Goal: Task Accomplishment & Management: Complete application form

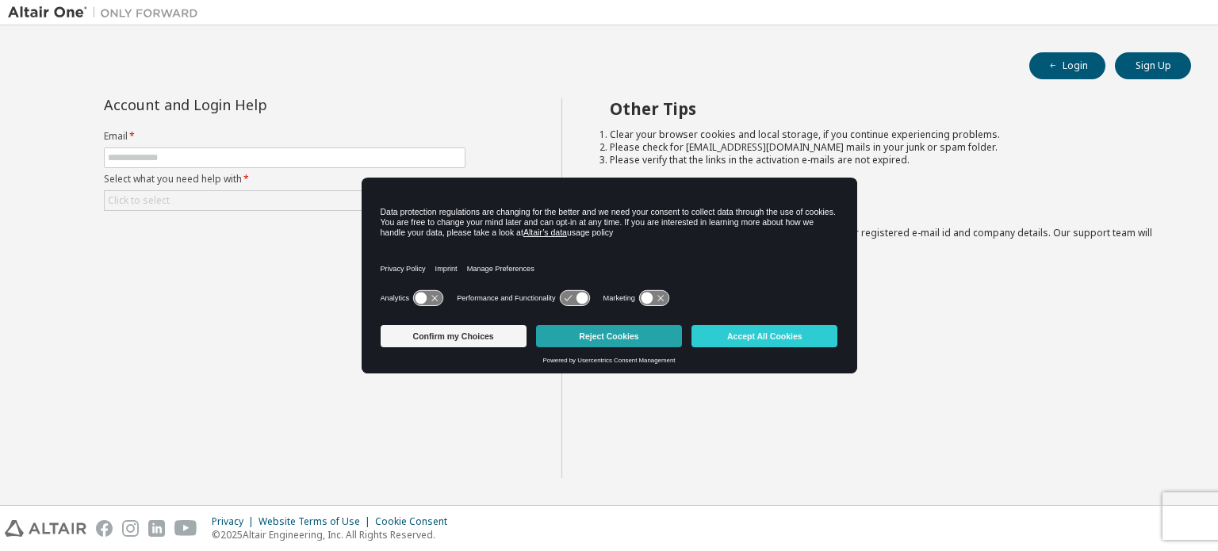
click at [621, 336] on button "Reject Cookies" at bounding box center [609, 336] width 146 height 22
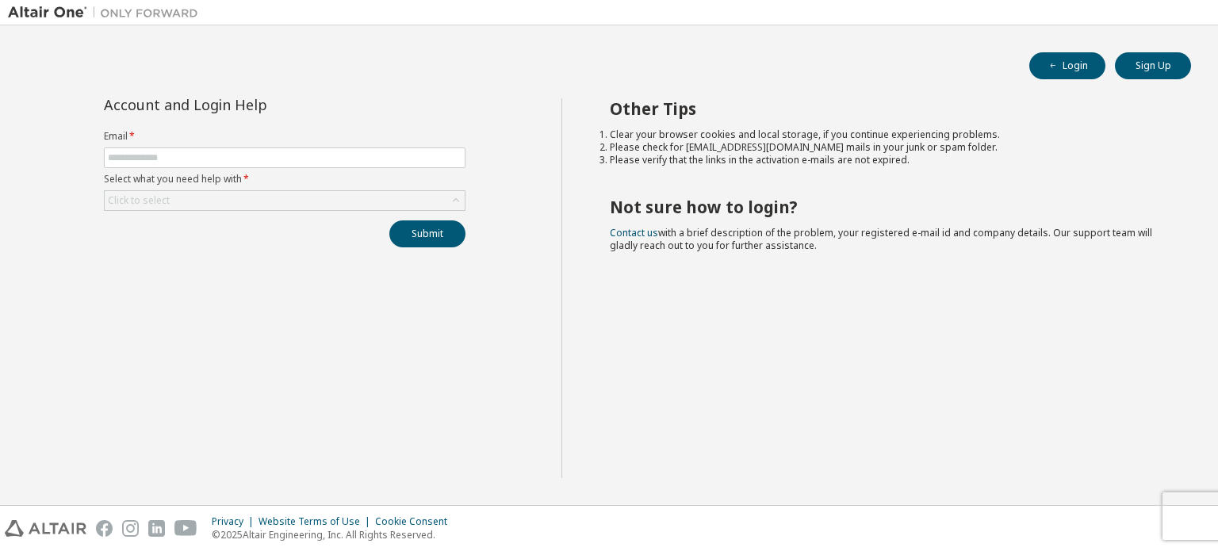
click at [621, 336] on div "Other Tips Clear your browser cookies and local storage, if you continue experi…" at bounding box center [887, 288] width 650 height 380
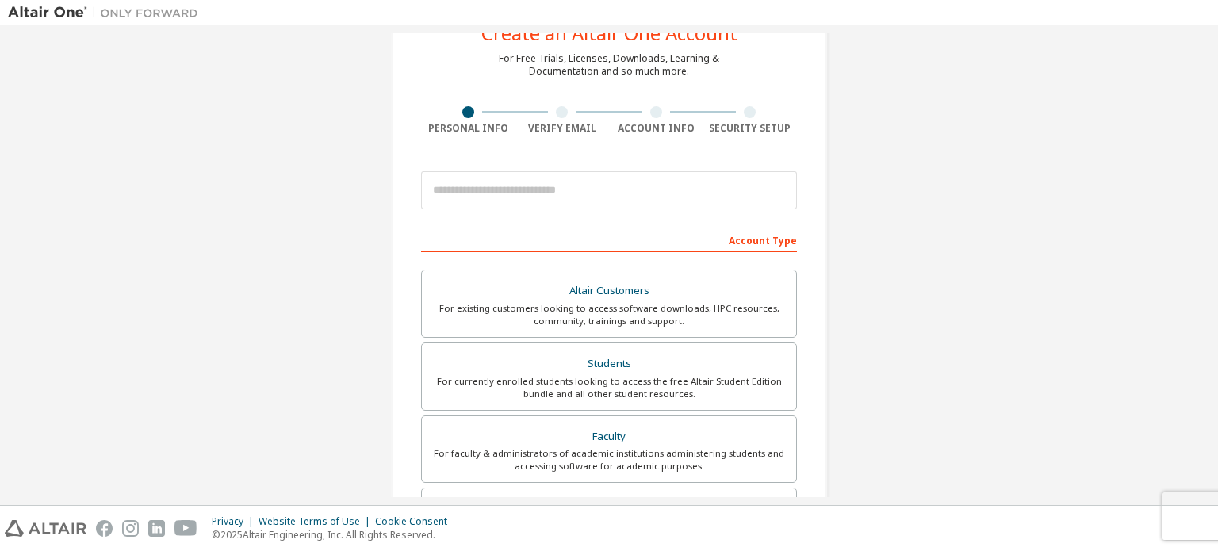
scroll to position [58, 0]
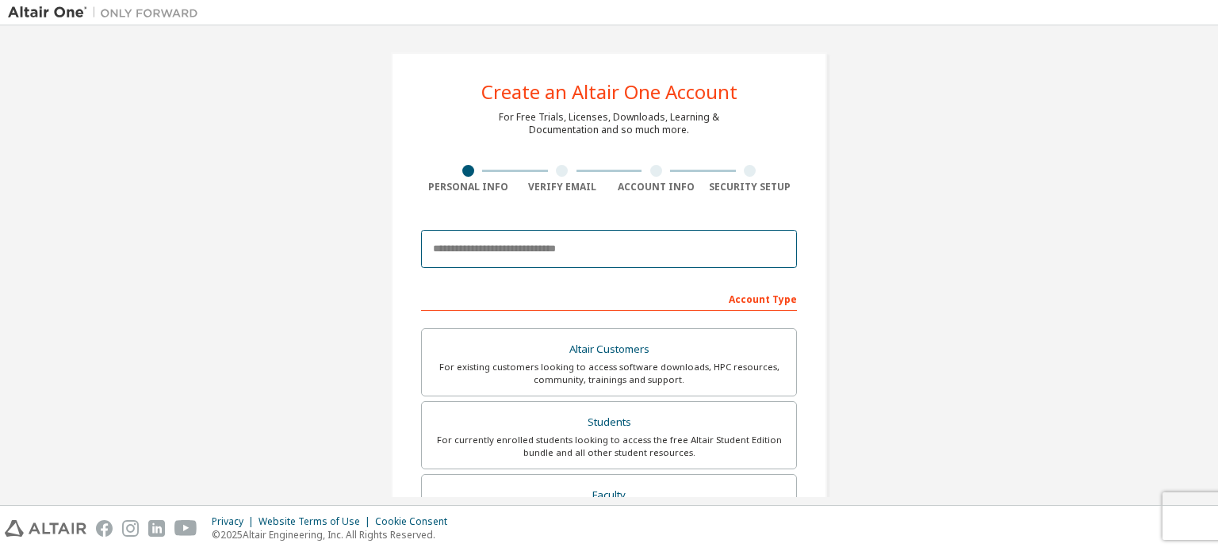
click at [663, 242] on input "email" at bounding box center [609, 249] width 376 height 38
type input "**********"
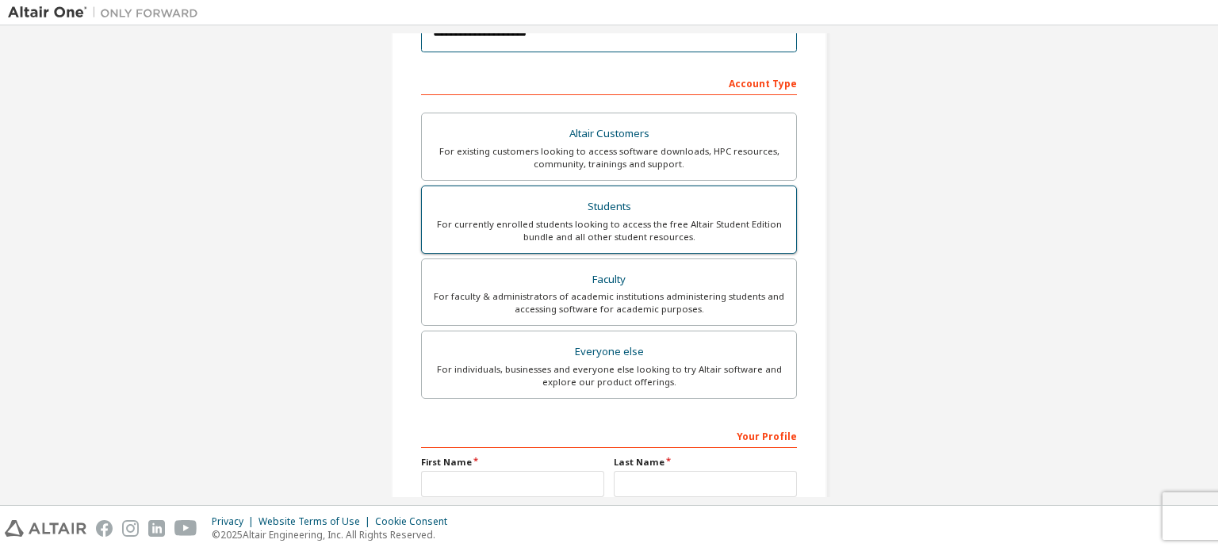
scroll to position [232, 0]
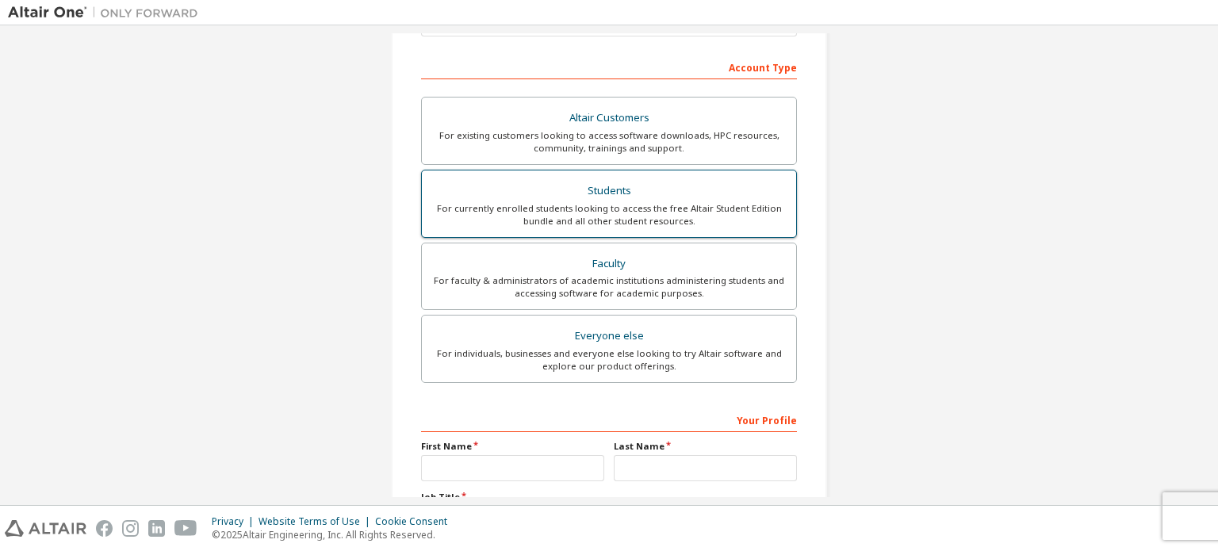
click at [609, 195] on div "Students" at bounding box center [609, 191] width 355 height 22
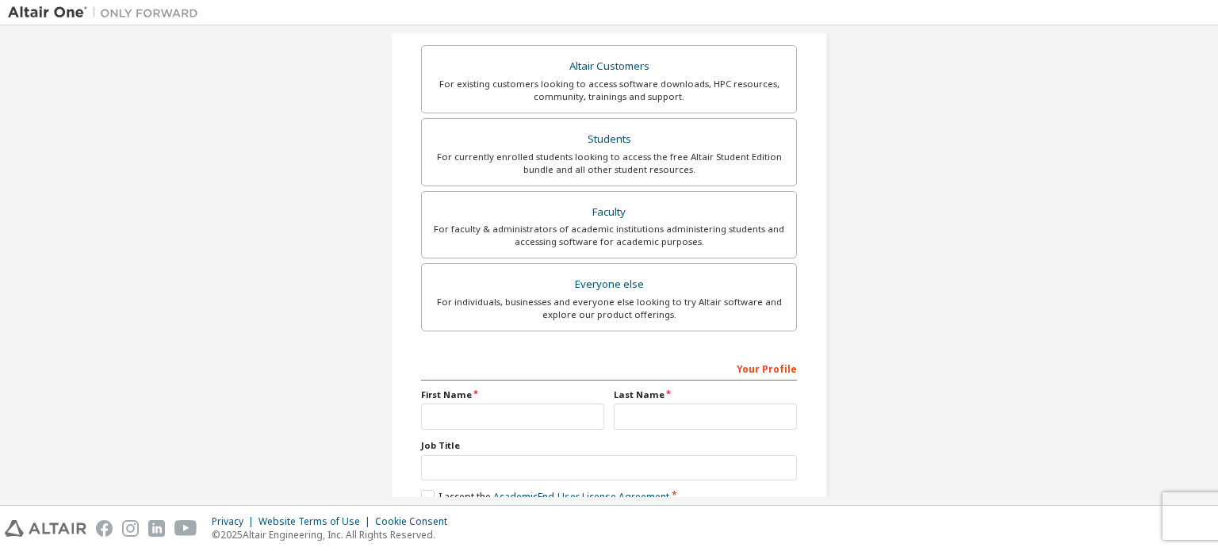
scroll to position [282, 0]
click at [478, 413] on input "text" at bounding box center [512, 418] width 183 height 26
type input "*****"
click at [666, 408] on input "text" at bounding box center [705, 418] width 183 height 26
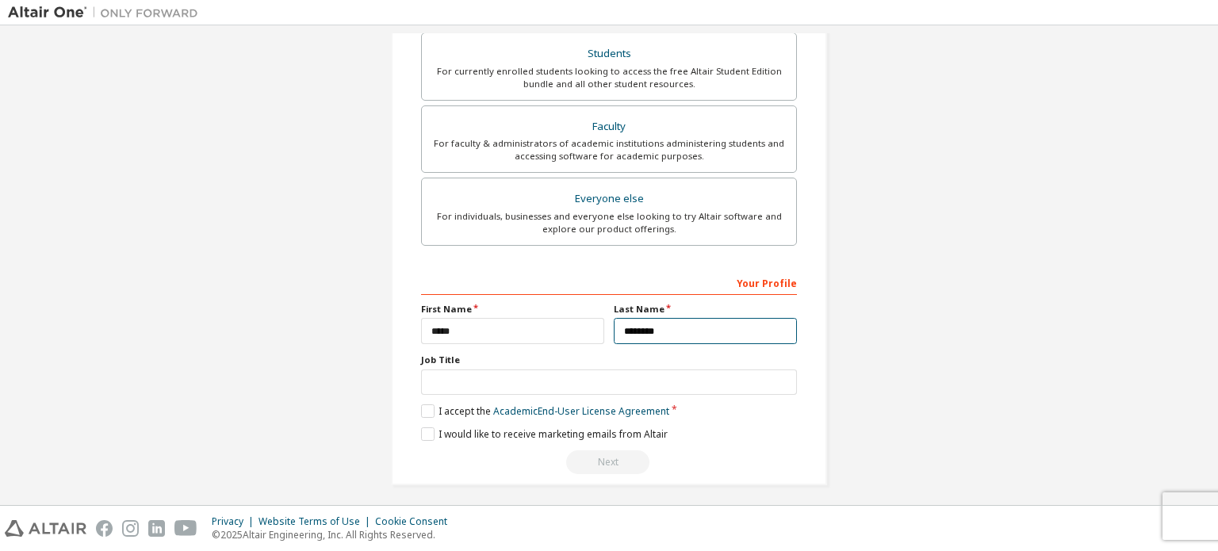
scroll to position [372, 0]
type input "********"
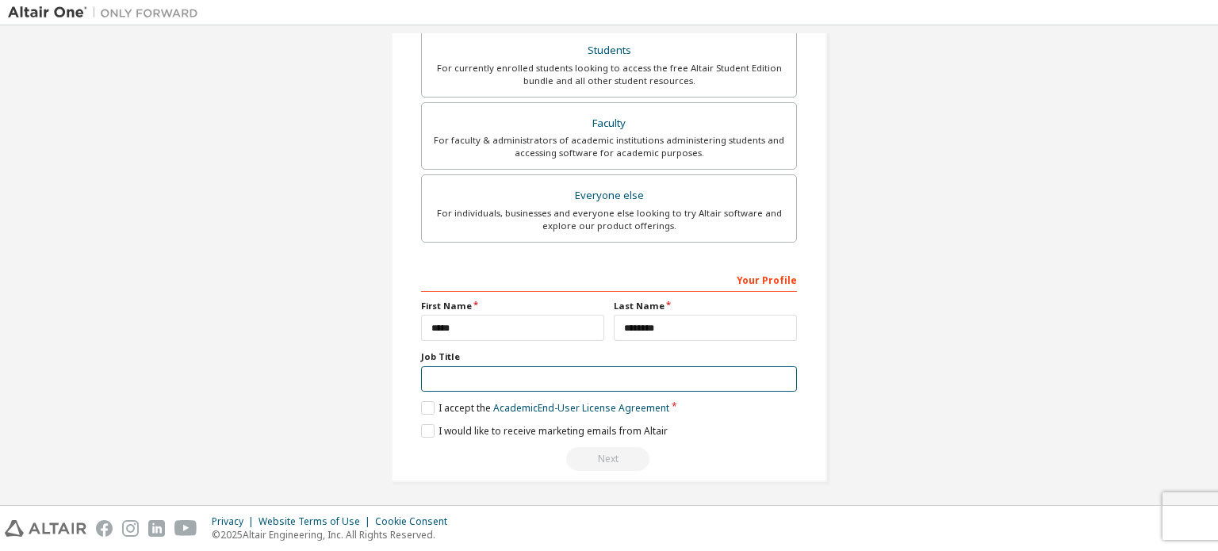
click at [520, 387] on input "text" at bounding box center [609, 379] width 376 height 26
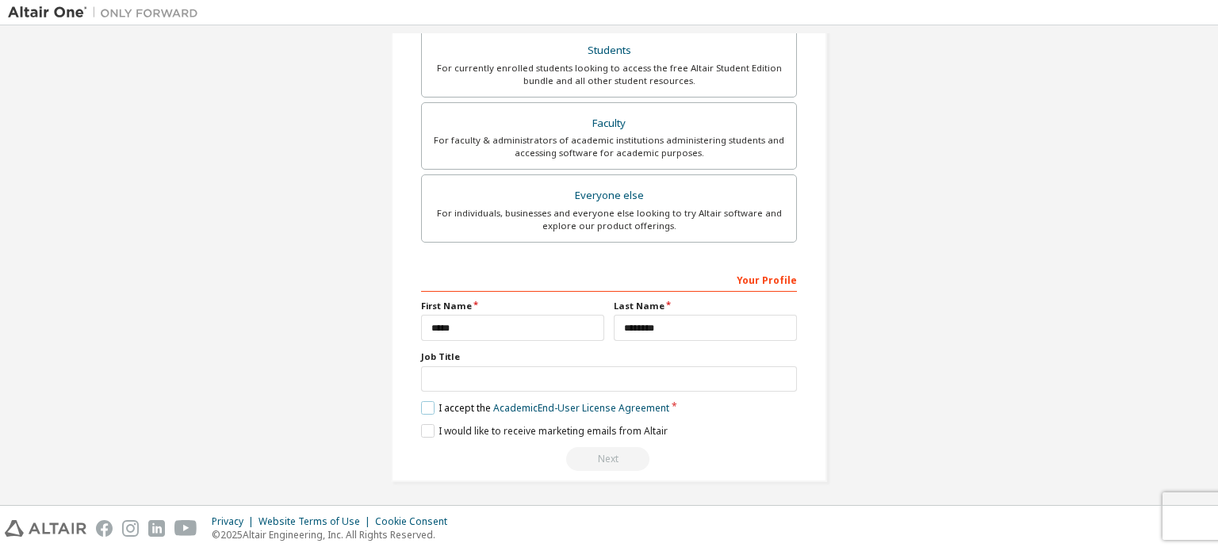
click at [427, 402] on label "I accept the Academic End-User License Agreement" at bounding box center [545, 407] width 248 height 13
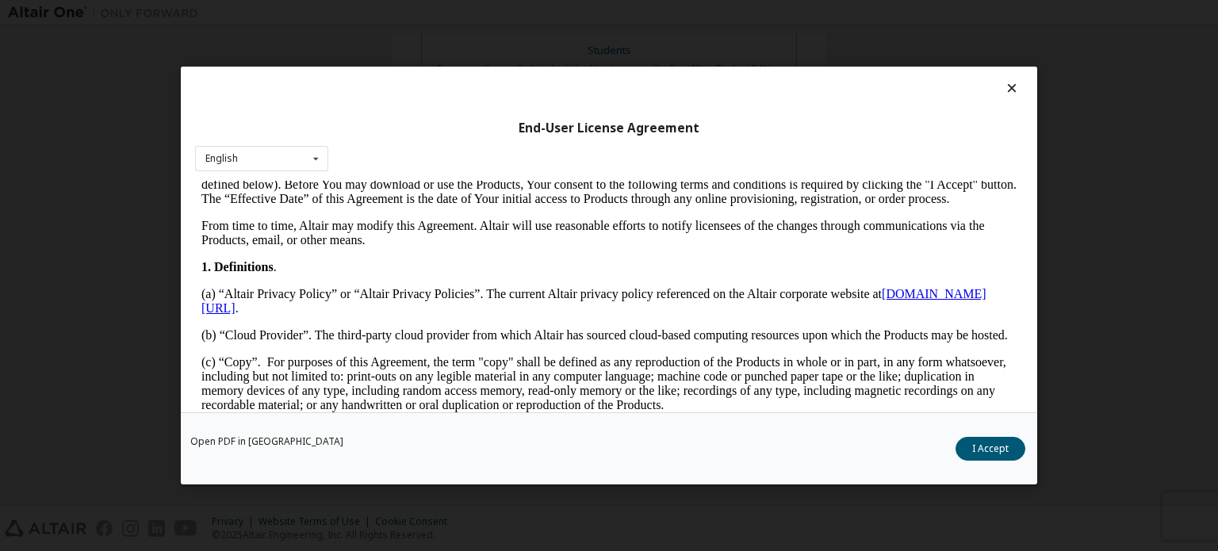
scroll to position [0, 0]
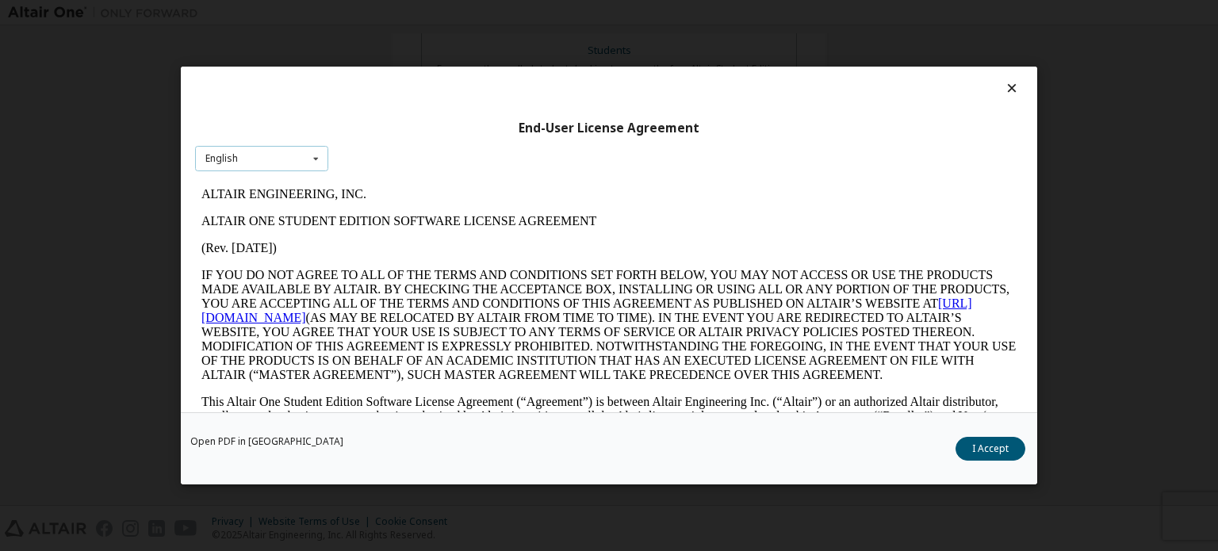
click at [314, 152] on icon at bounding box center [316, 159] width 20 height 25
click at [464, 228] on p "ALTAIR ONE STUDENT EDITION SOFTWARE LICENSE AGREEMENT" at bounding box center [608, 221] width 815 height 14
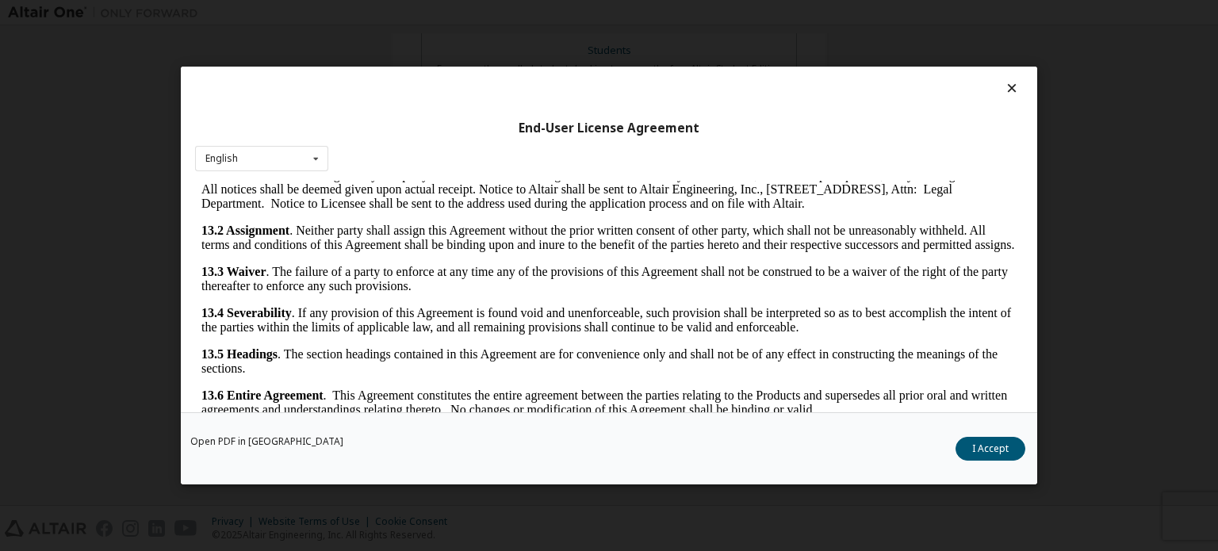
scroll to position [2662, 0]
click at [464, 228] on p "13.2 Assignment . Neither party shall assign this Agreement without the prior w…" at bounding box center [608, 237] width 815 height 29
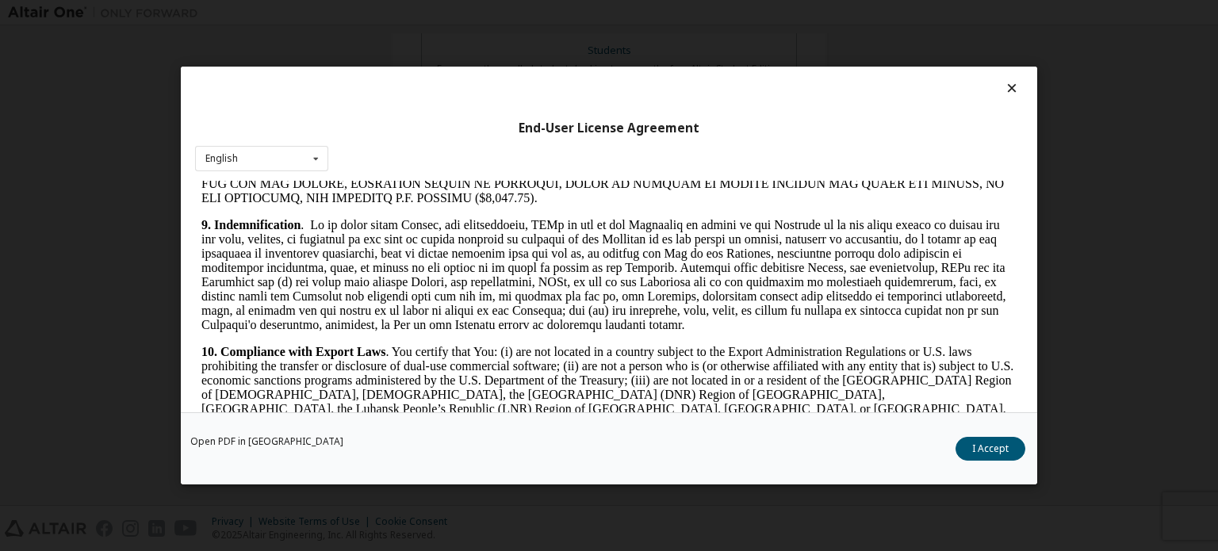
scroll to position [1930, 0]
click at [1006, 444] on button "I Accept" at bounding box center [991, 449] width 70 height 24
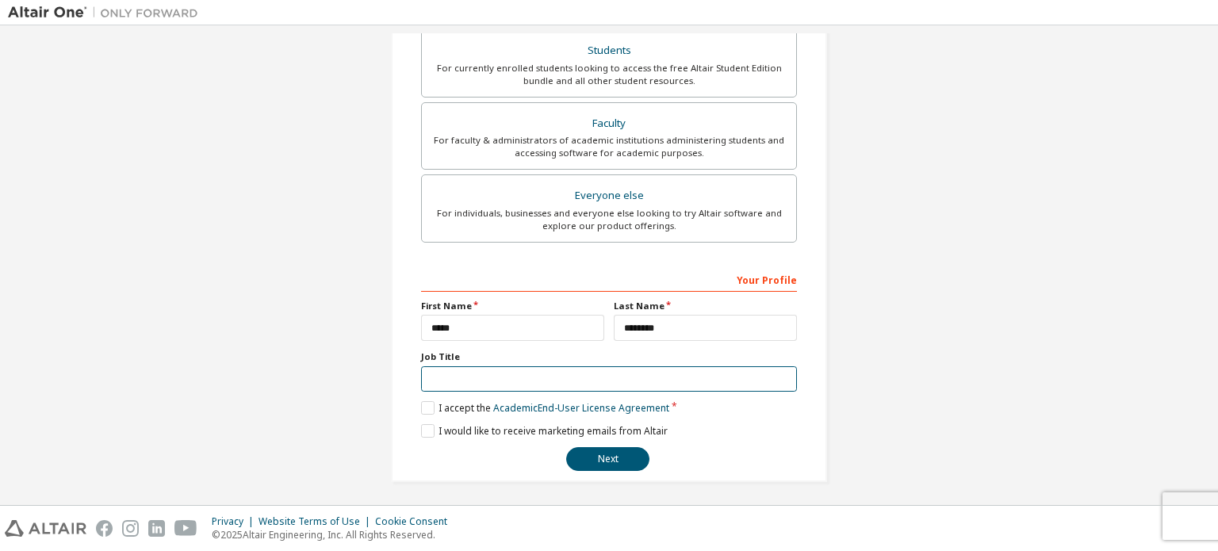
click at [631, 374] on input "text" at bounding box center [609, 379] width 376 height 26
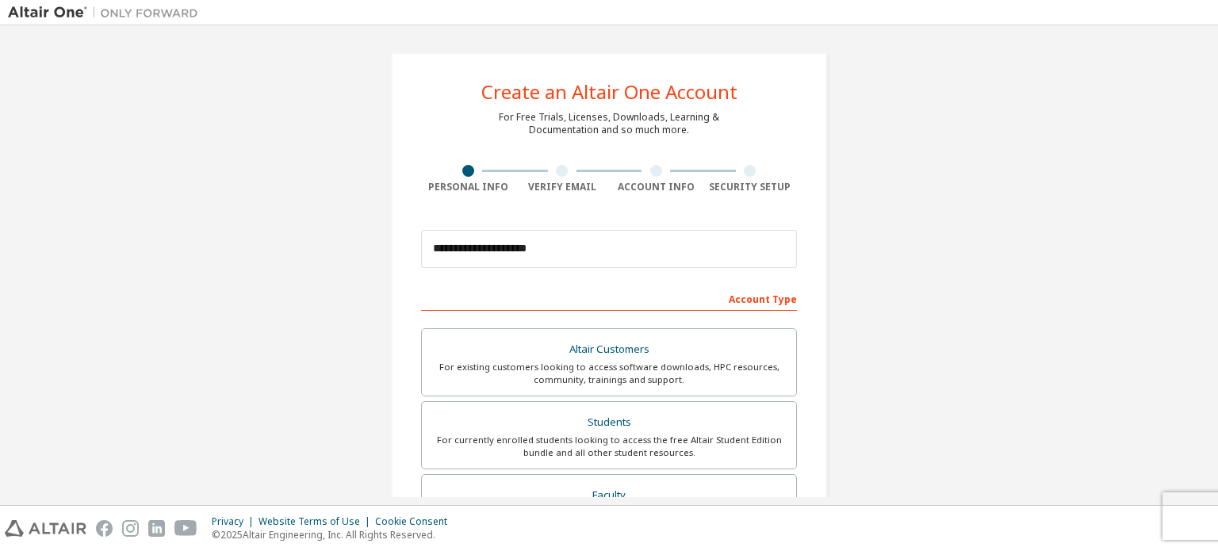
scroll to position [372, 0]
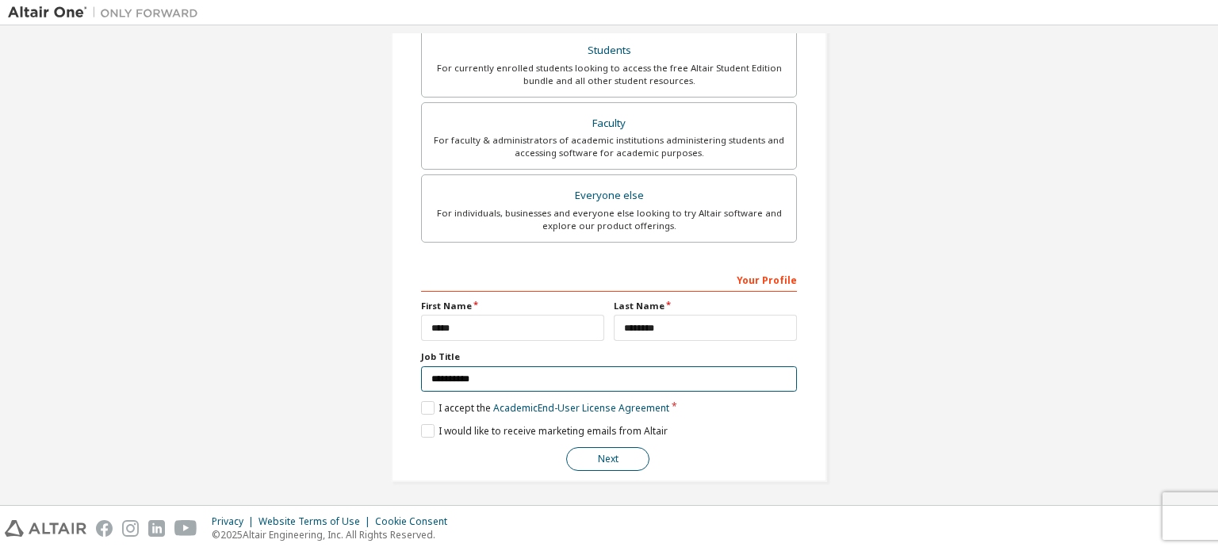
type input "**********"
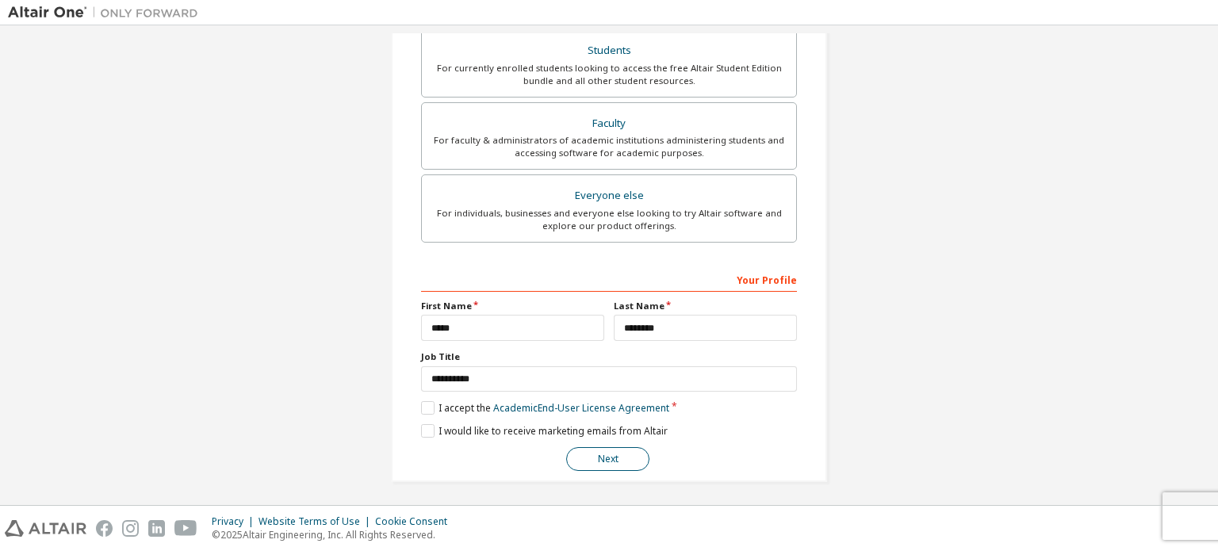
click at [619, 459] on button "Next" at bounding box center [607, 459] width 83 height 24
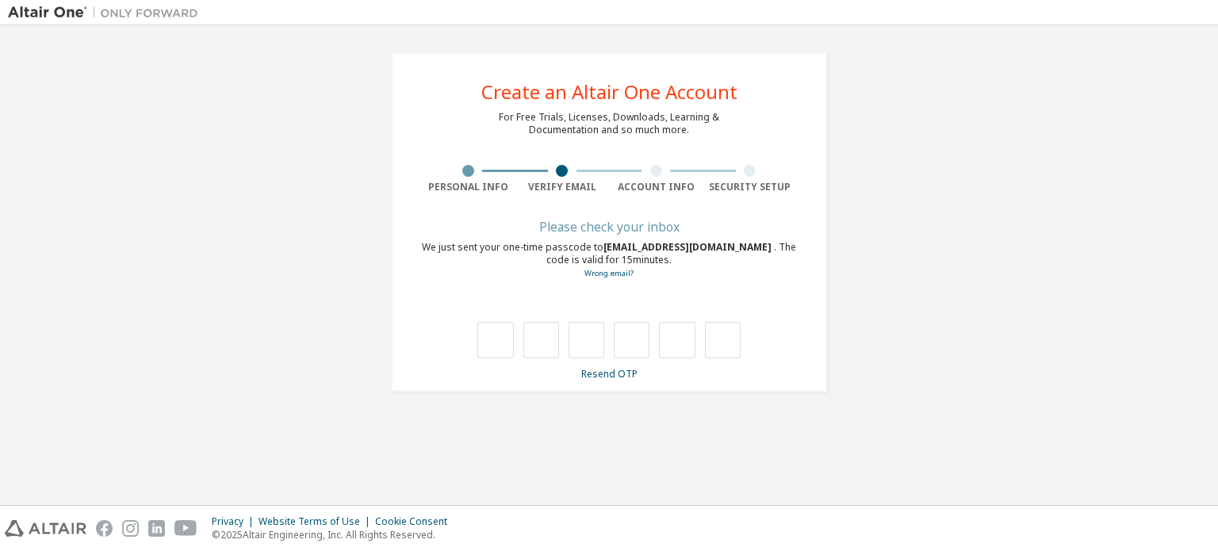
scroll to position [0, 0]
click at [487, 349] on input "text" at bounding box center [496, 340] width 36 height 36
type input "*"
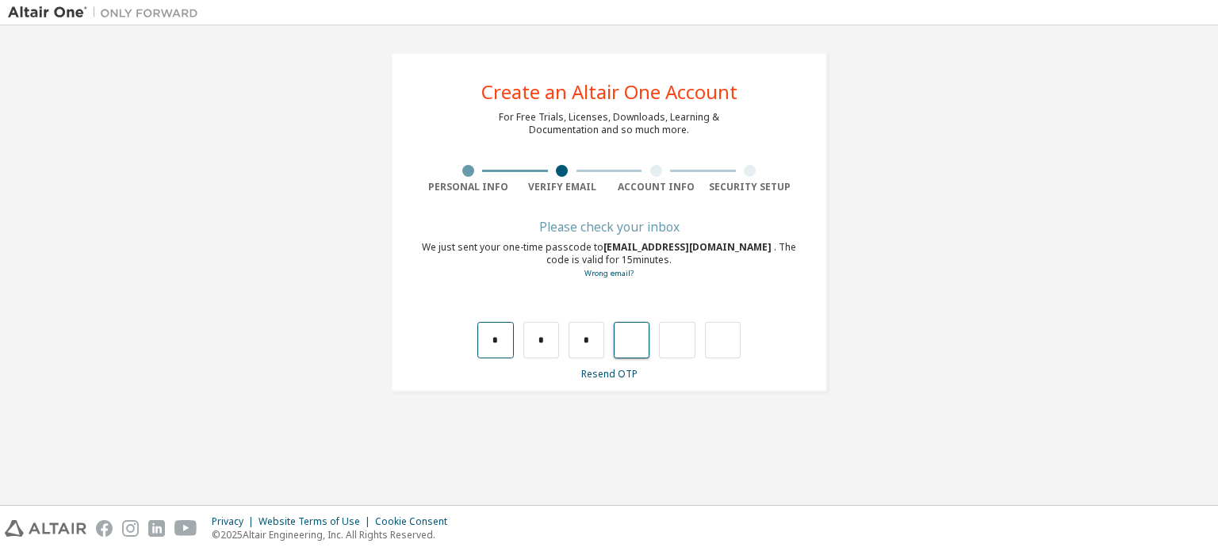
type input "*"
click at [987, 518] on div "Privacy Website Terms of Use Cookie Consent © 2025 Altair Engineering, Inc. All…" at bounding box center [609, 528] width 1218 height 45
click at [720, 343] on input "text" at bounding box center [723, 340] width 36 height 36
type input "*"
